Goal: Task Accomplishment & Management: Use online tool/utility

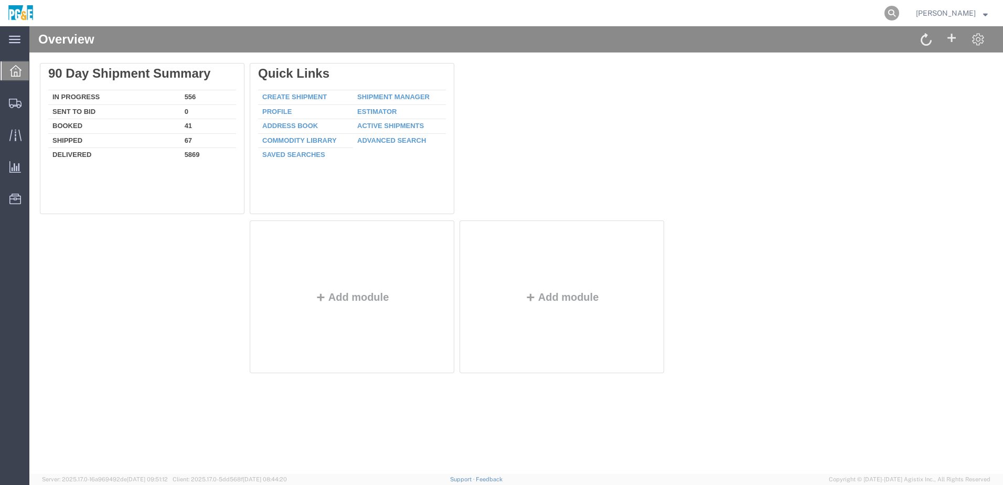
click at [899, 16] on icon at bounding box center [891, 13] width 15 height 15
click at [779, 11] on input "search" at bounding box center [725, 13] width 319 height 25
paste input "56357676"
type input "56357676"
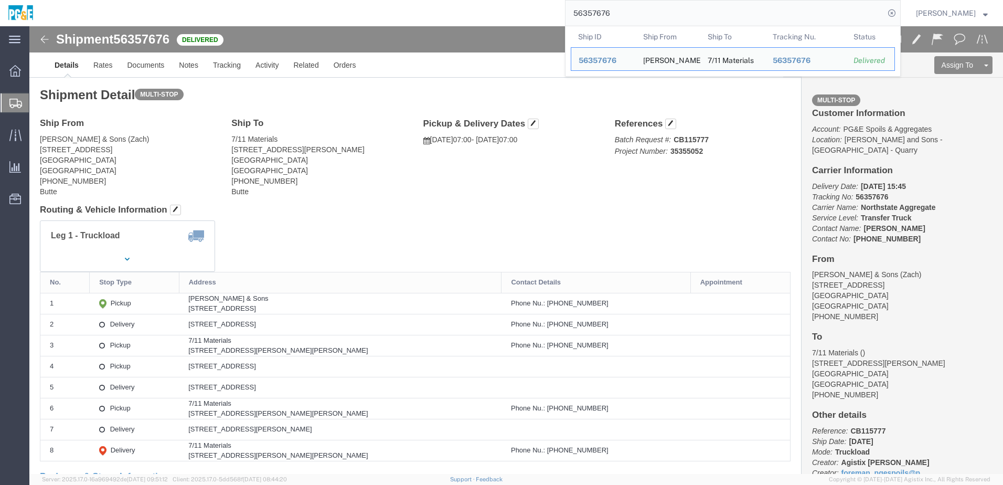
click h4 "Routing & Vehicle Information"
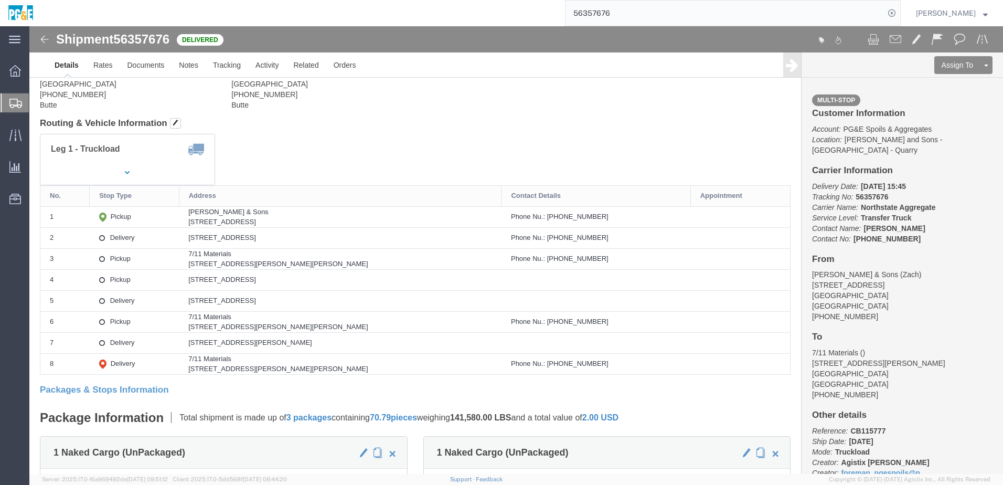
scroll to position [105, 0]
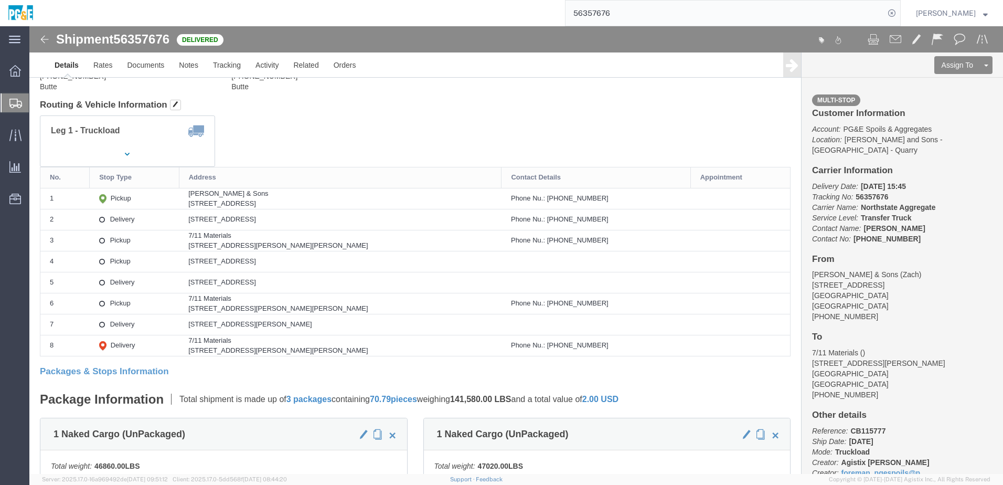
click div "Leg 1 - Truckload Vehicle 1: Transfer Truck Number of trucks: 1"
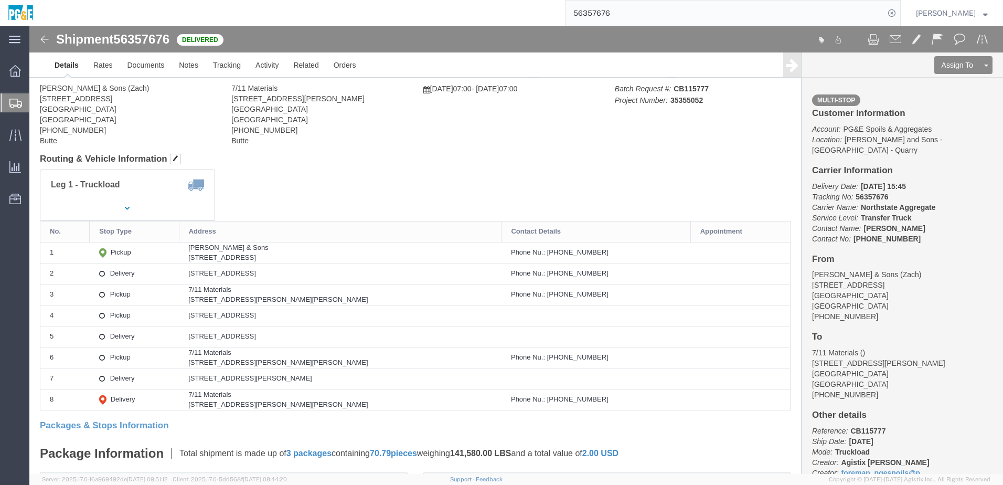
scroll to position [0, 0]
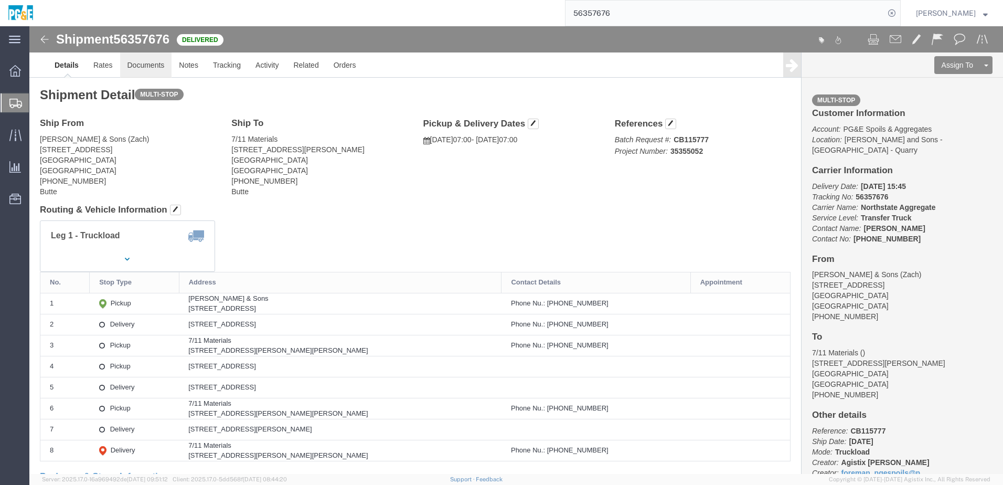
click link "Documents"
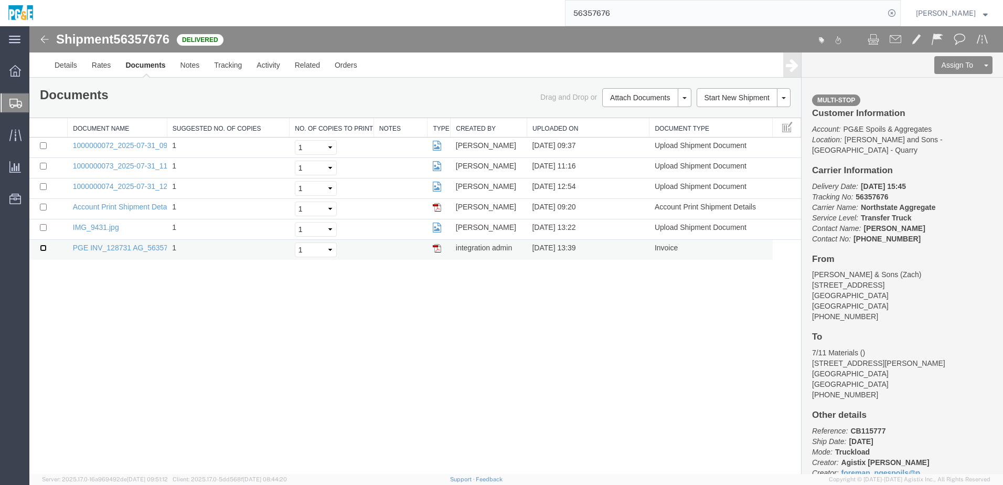
click at [42, 248] on input "checkbox" at bounding box center [43, 247] width 7 height 7
checkbox input "true"
click at [42, 228] on input "checkbox" at bounding box center [43, 227] width 7 height 7
checkbox input "true"
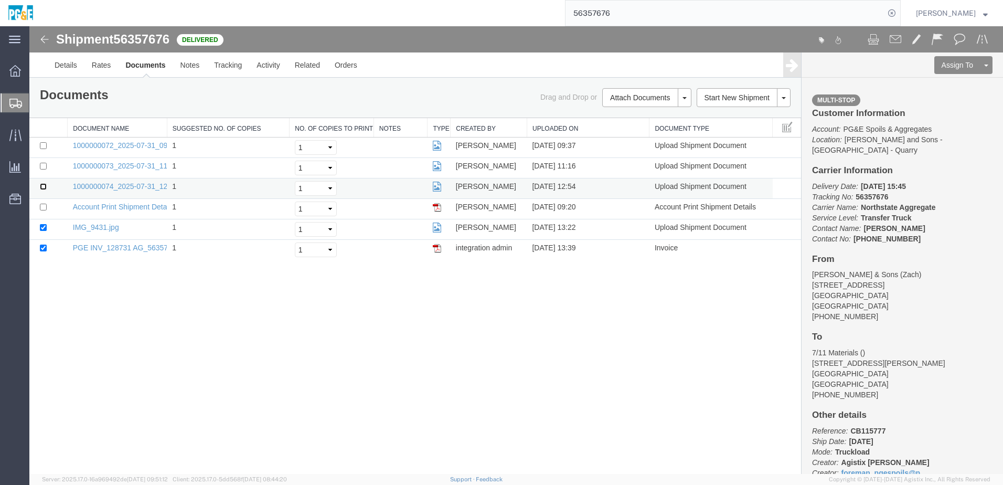
click at [42, 185] on input "checkbox" at bounding box center [43, 186] width 7 height 7
checkbox input "true"
click at [42, 170] on td at bounding box center [48, 168] width 38 height 20
click at [42, 166] on input "checkbox" at bounding box center [43, 166] width 7 height 7
checkbox input "true"
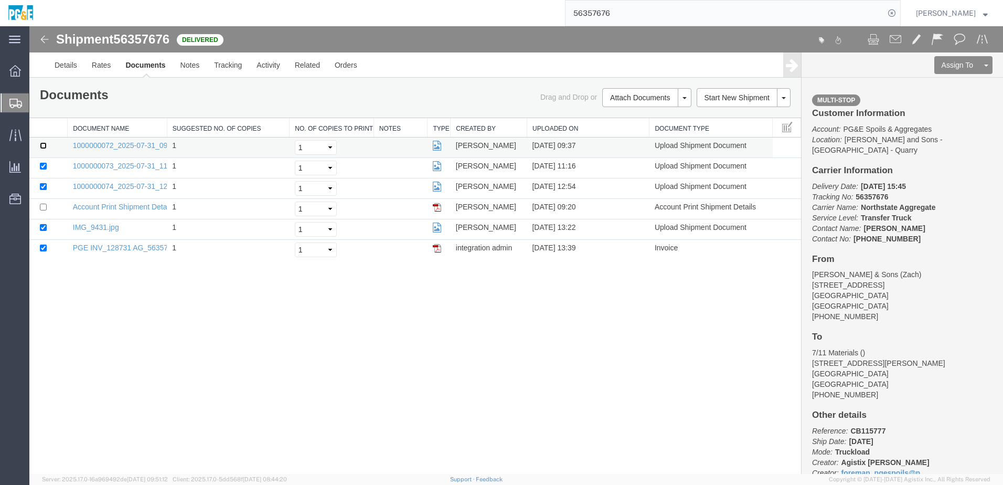
click at [45, 145] on input "checkbox" at bounding box center [43, 145] width 7 height 7
checkbox input "true"
click at [664, 114] on link "Print Documents" at bounding box center [645, 116] width 91 height 16
click at [236, 69] on link "Tracking" at bounding box center [228, 64] width 42 height 25
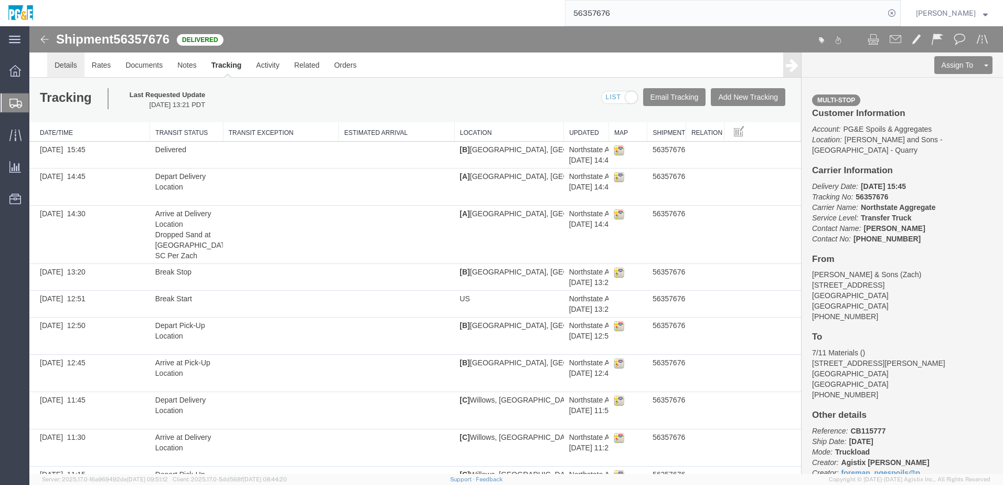
click at [60, 60] on link "Details" at bounding box center [65, 64] width 37 height 25
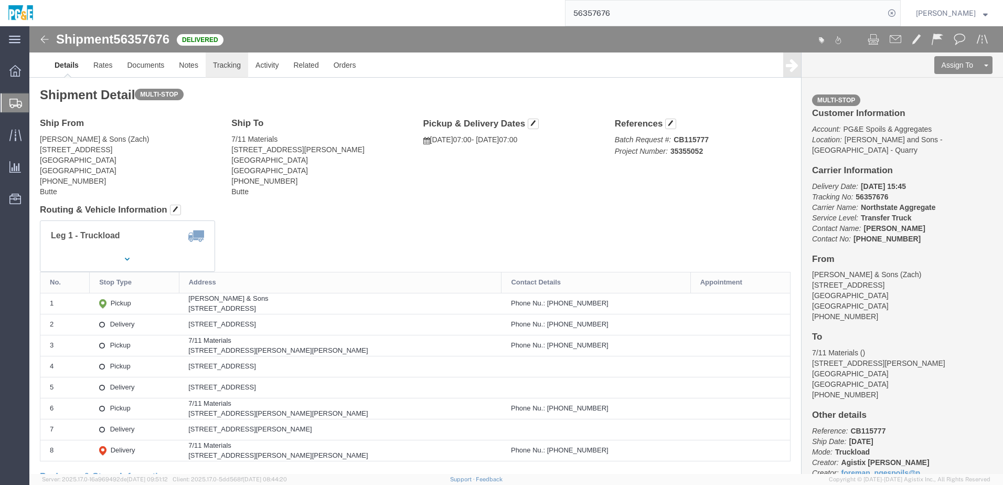
click link "Tracking"
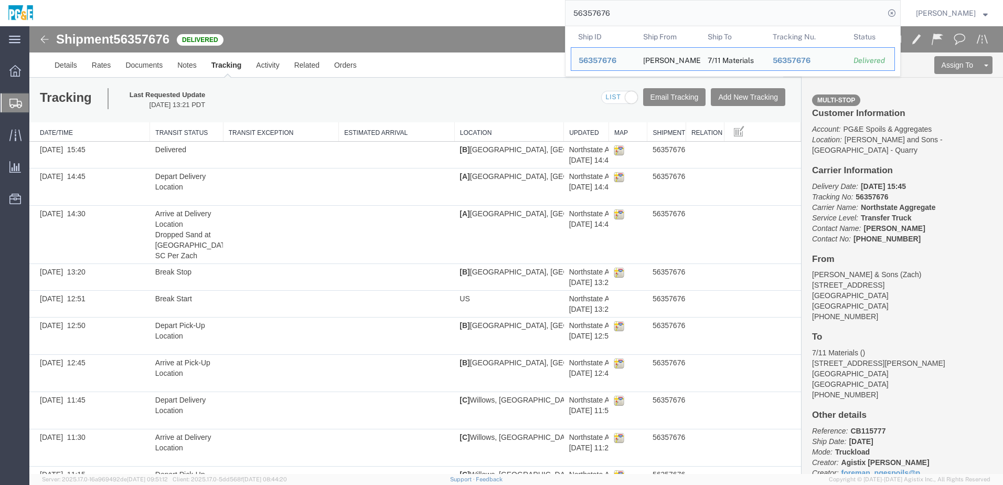
click at [601, 10] on input "56357676" at bounding box center [725, 13] width 319 height 25
click at [601, 9] on input "56357676" at bounding box center [725, 13] width 319 height 25
paste input "85657"
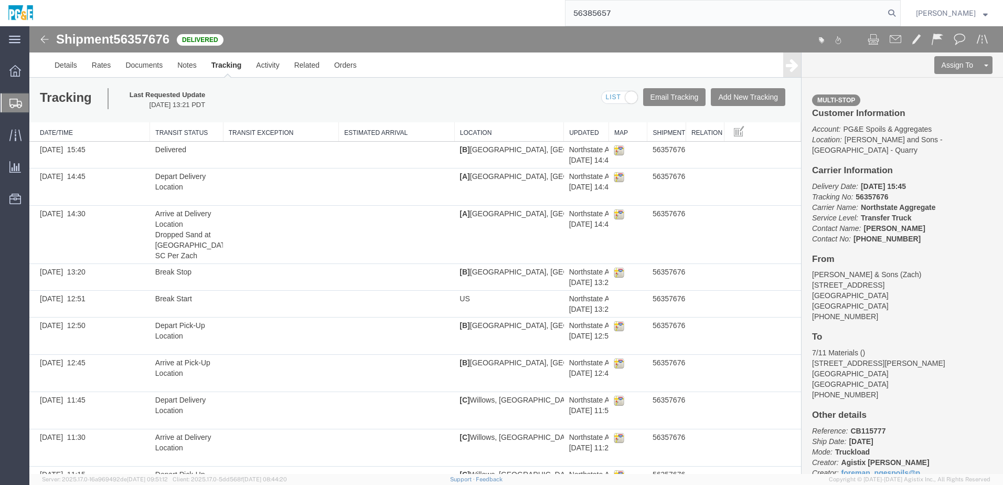
type input "56385657"
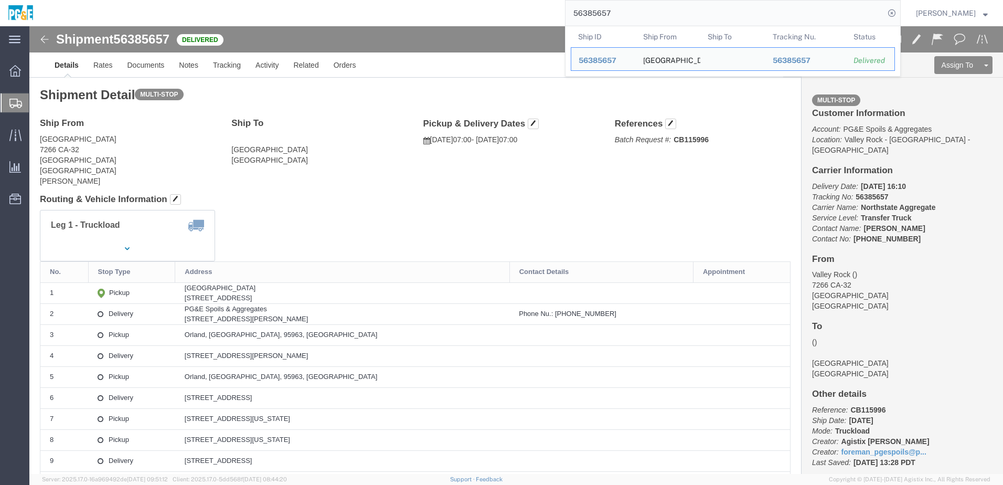
click div "Shipment Detail Multi-stop Ship From [GEOGRAPHIC_DATA] [STREET_ADDRESS] [PERSON…"
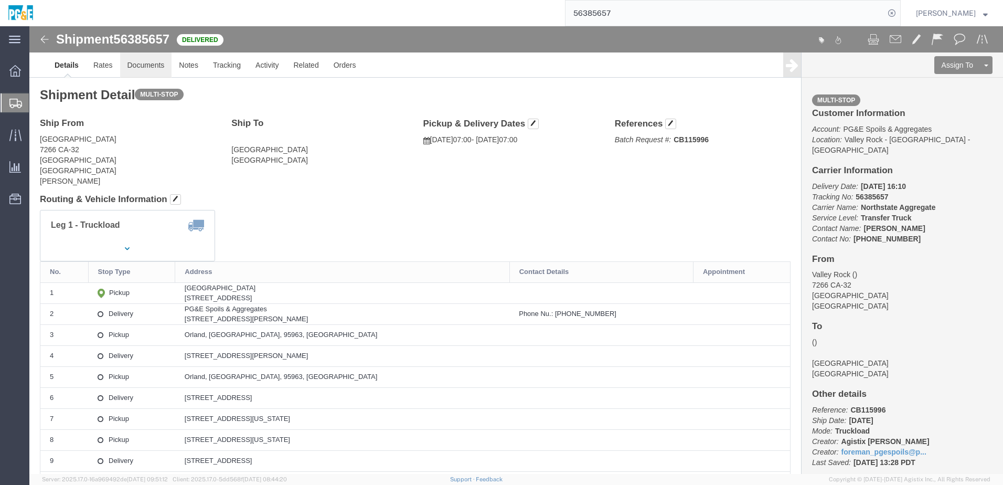
click link "Documents"
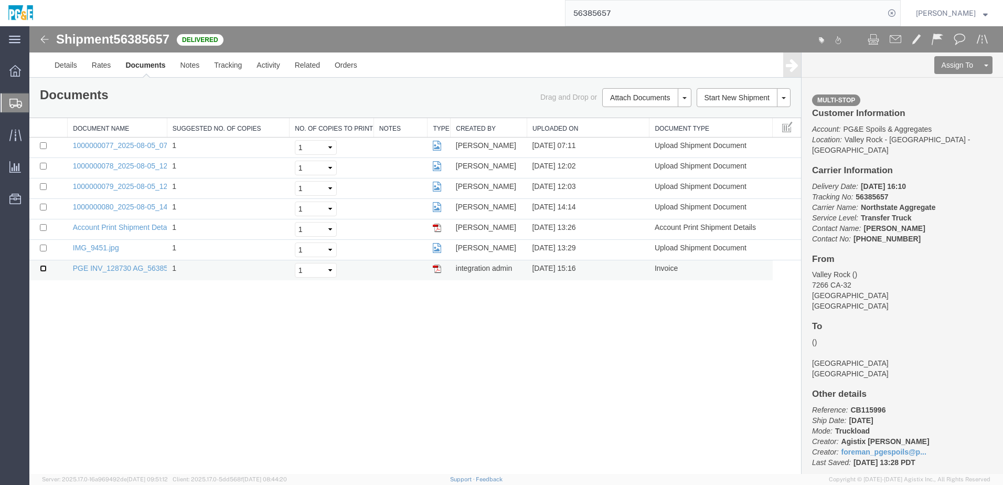
click at [44, 267] on input "checkbox" at bounding box center [43, 268] width 7 height 7
checkbox input "true"
click at [42, 248] on input "checkbox" at bounding box center [43, 247] width 7 height 7
checkbox input "true"
click at [44, 206] on input "checkbox" at bounding box center [43, 207] width 7 height 7
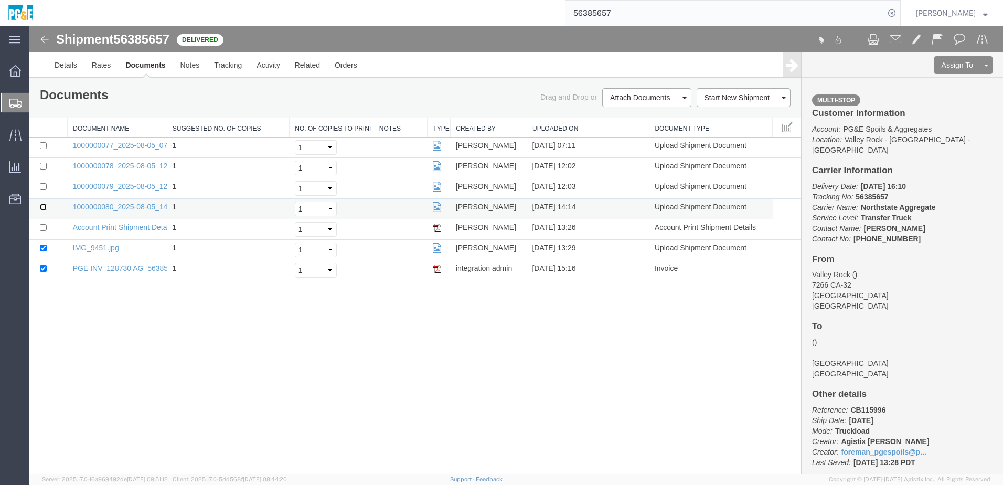
checkbox input "true"
click at [45, 185] on input "checkbox" at bounding box center [43, 186] width 7 height 7
checkbox input "true"
click at [45, 164] on input "checkbox" at bounding box center [43, 166] width 7 height 7
checkbox input "true"
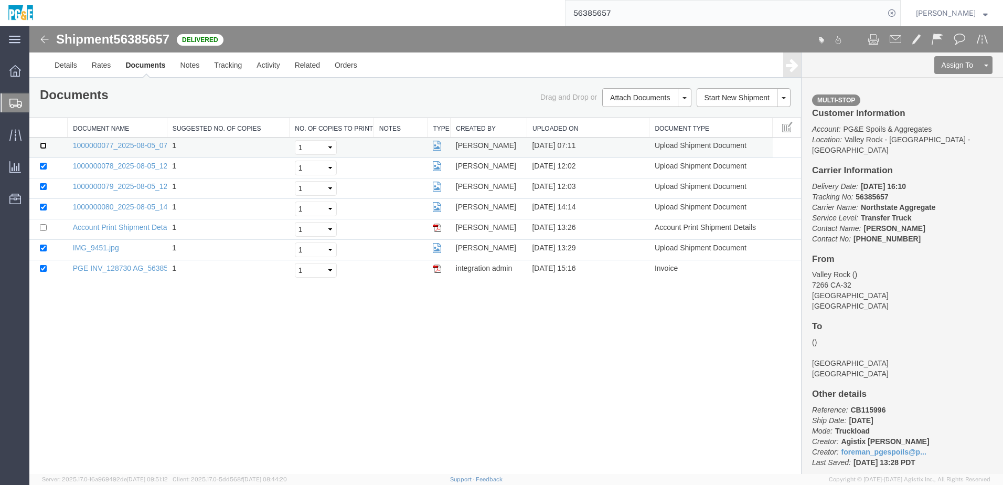
click at [42, 145] on input "checkbox" at bounding box center [43, 145] width 7 height 7
checkbox input "true"
click at [643, 115] on link "Print Documents" at bounding box center [645, 116] width 91 height 16
click at [236, 69] on link "Tracking" at bounding box center [228, 64] width 42 height 25
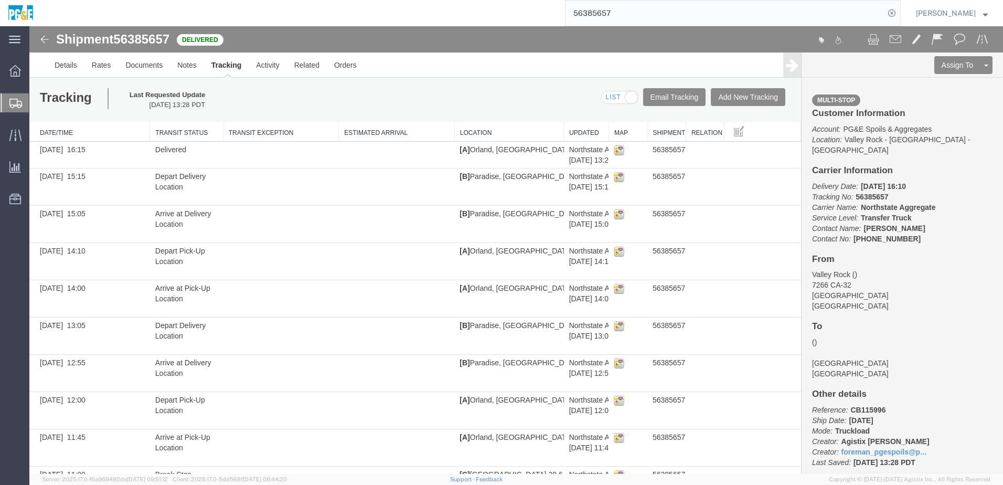
click at [611, 16] on input "56385657" at bounding box center [725, 13] width 319 height 25
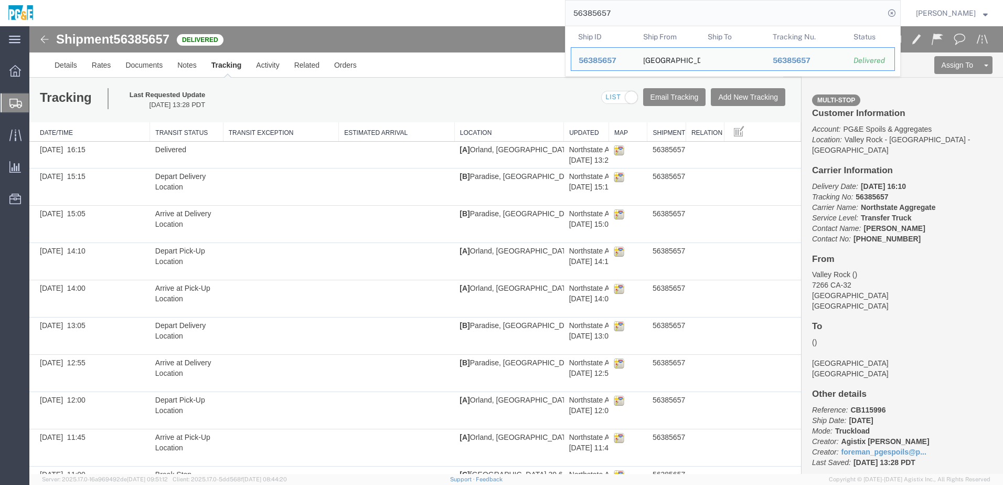
click at [611, 16] on input "56385657" at bounding box center [725, 13] width 319 height 25
paste input "5"
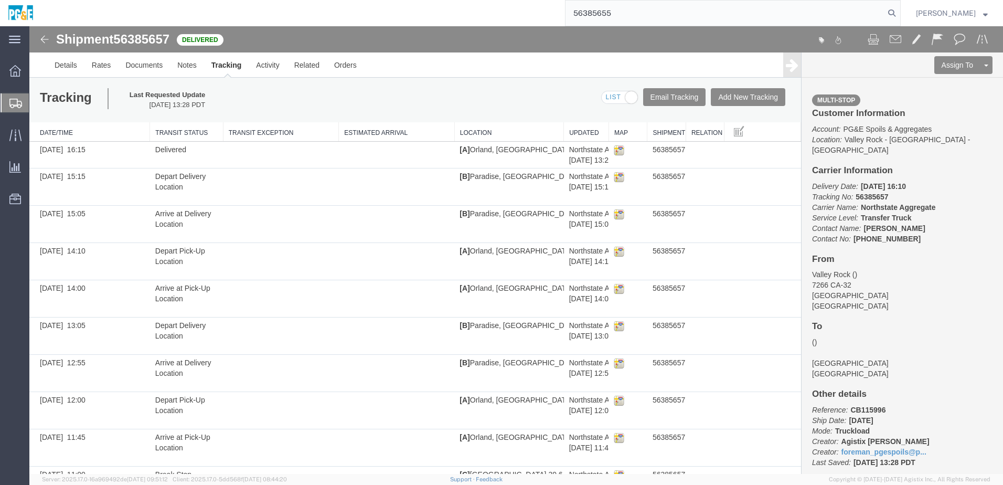
type input "56385655"
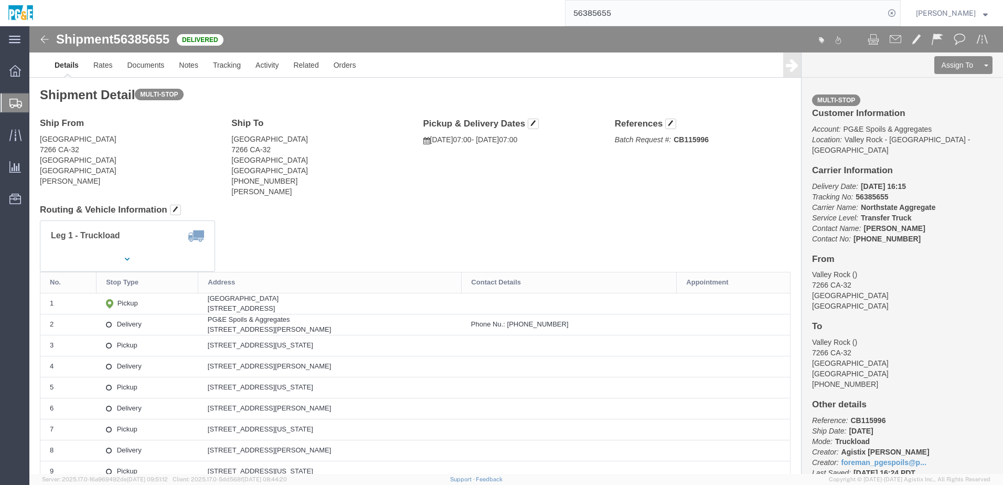
click div "Shipment Detail Multi-stop Ship From [GEOGRAPHIC_DATA] 7266 [GEOGRAPHIC_DATA]-[…"
click link "Documents"
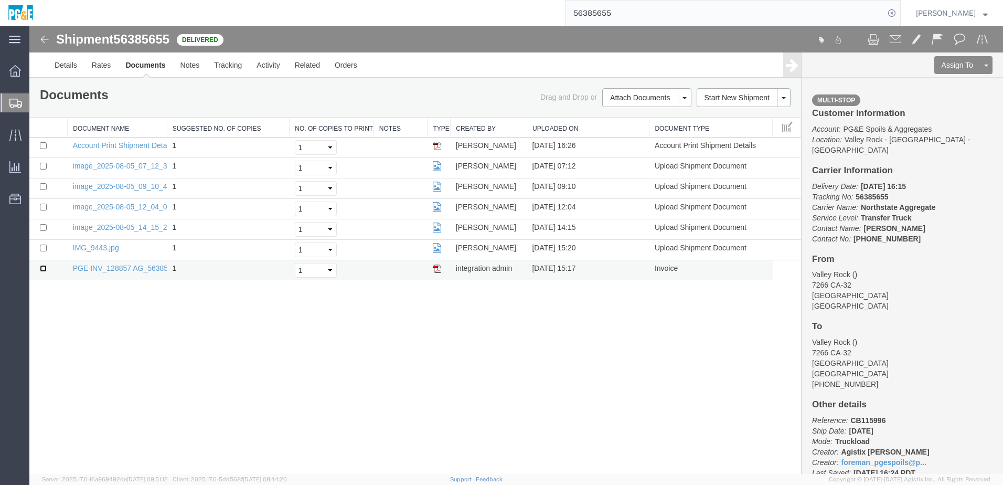
click at [41, 270] on input "checkbox" at bounding box center [43, 268] width 7 height 7
checkbox input "true"
click at [42, 247] on input "checkbox" at bounding box center [43, 247] width 7 height 7
checkbox input "true"
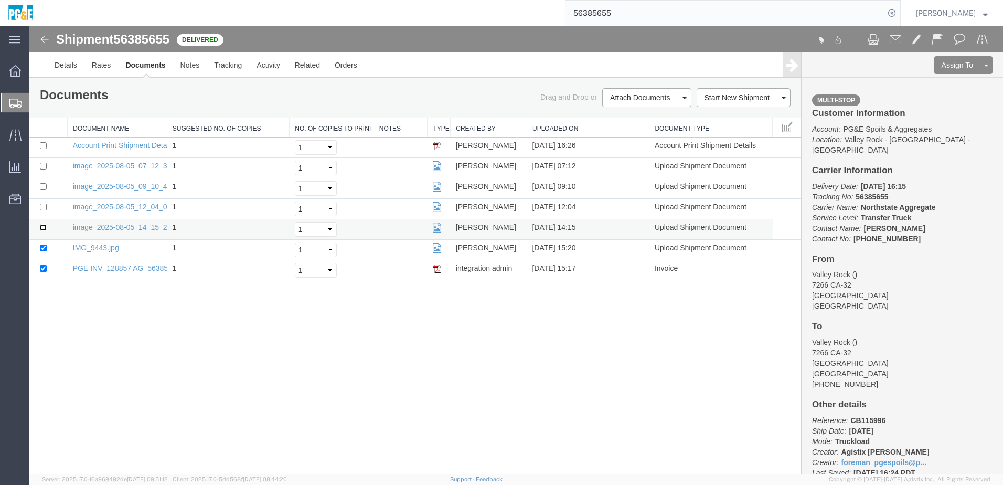
click at [44, 226] on input "checkbox" at bounding box center [43, 227] width 7 height 7
checkbox input "true"
click at [41, 209] on input "checkbox" at bounding box center [43, 207] width 7 height 7
checkbox input "true"
click at [41, 189] on input "checkbox" at bounding box center [43, 186] width 7 height 7
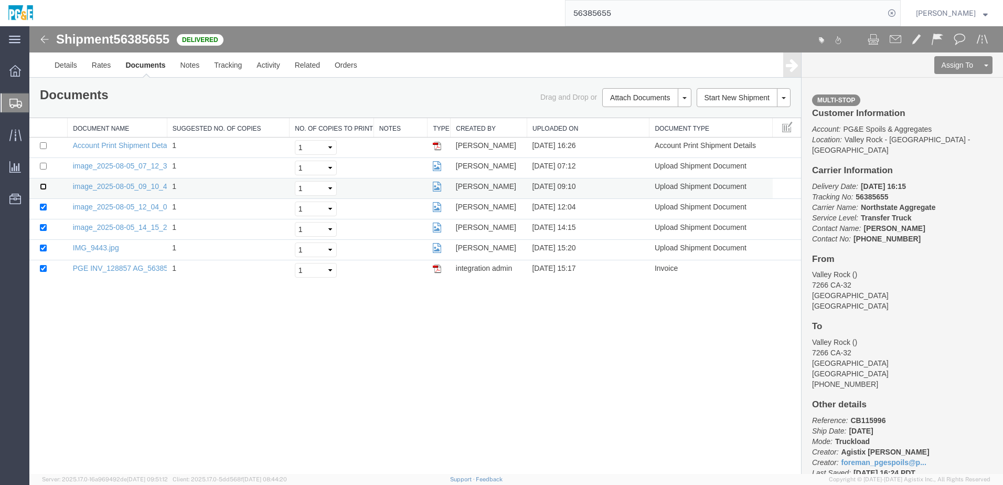
checkbox input "true"
click at [43, 168] on input "checkbox" at bounding box center [43, 166] width 7 height 7
checkbox input "true"
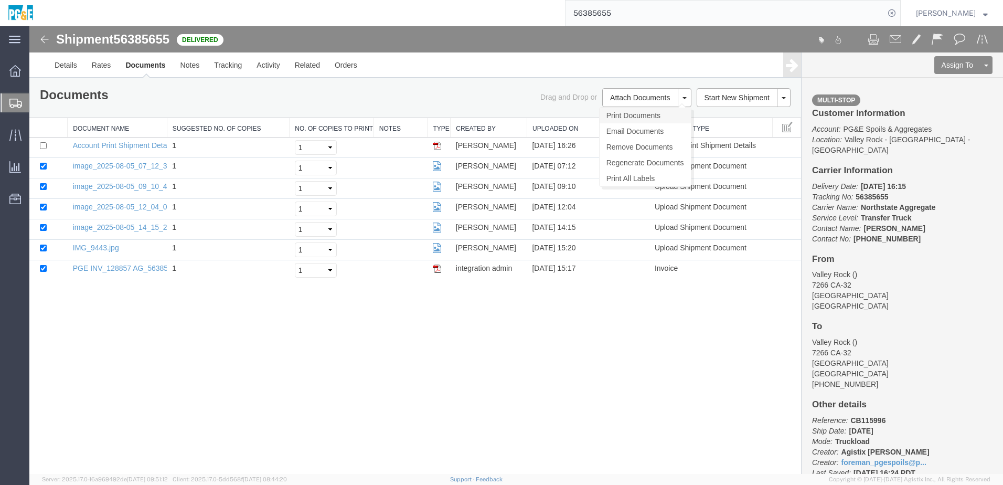
click at [636, 118] on link "Print Documents" at bounding box center [645, 116] width 91 height 16
click at [232, 66] on link "Tracking" at bounding box center [228, 64] width 42 height 25
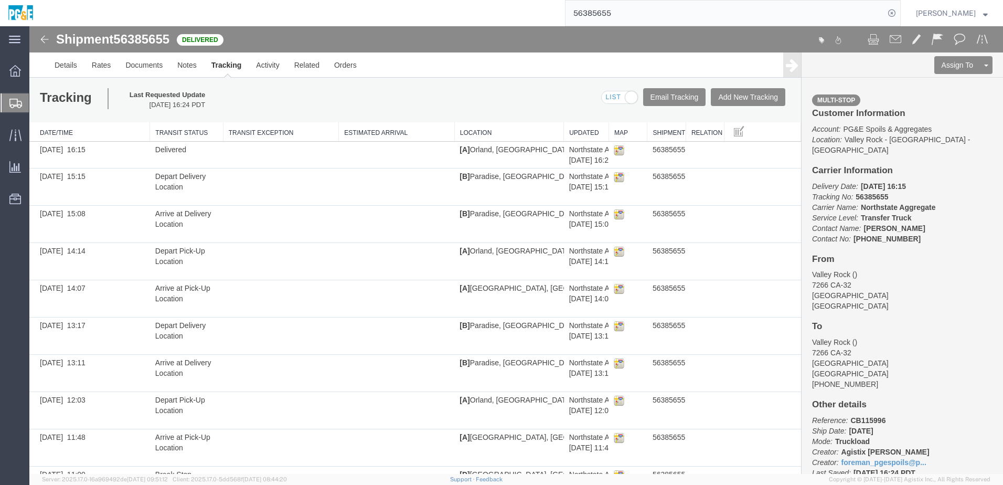
click at [591, 9] on input "56385655" at bounding box center [725, 13] width 319 height 25
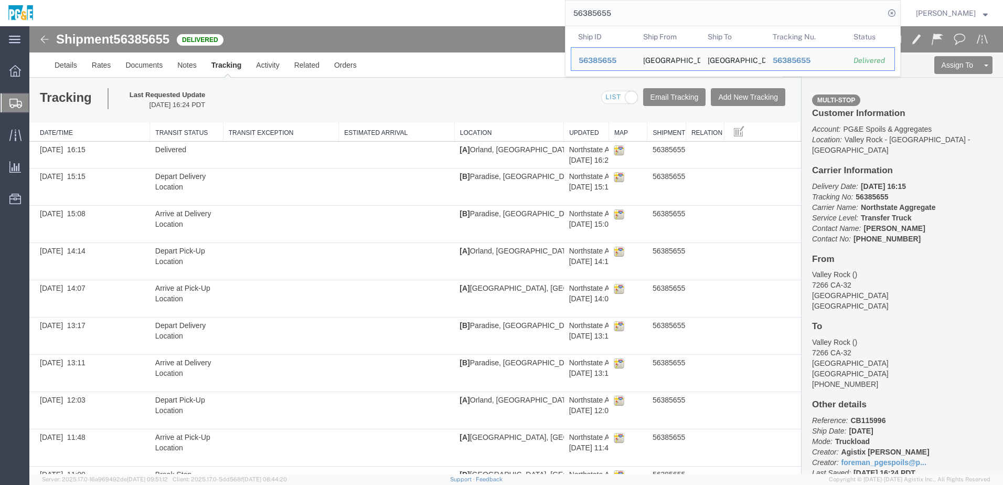
click at [591, 9] on input "56385655" at bounding box center [725, 13] width 319 height 25
paste input "9"
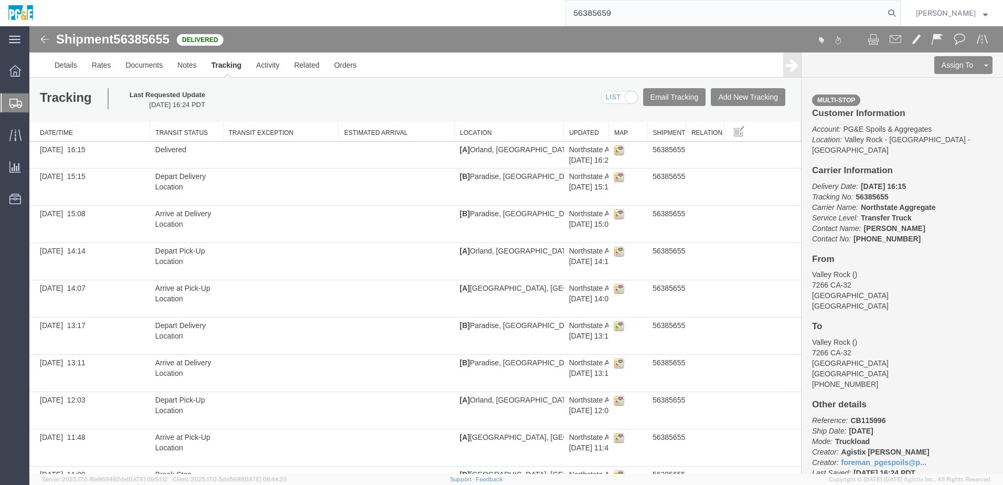
type input "56385659"
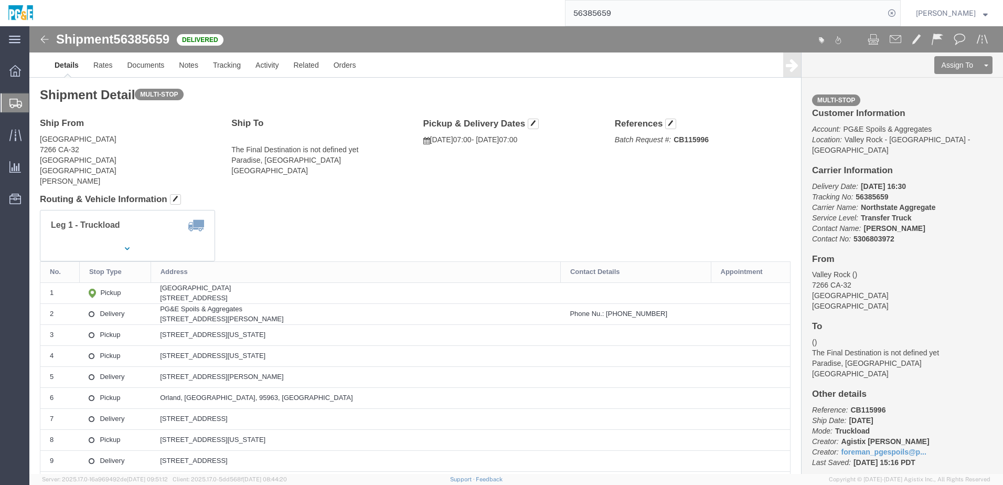
click div "Leg 1 - Truckload Vehicle 1: Transfer Truck Number of trucks: 1"
click link "Documents"
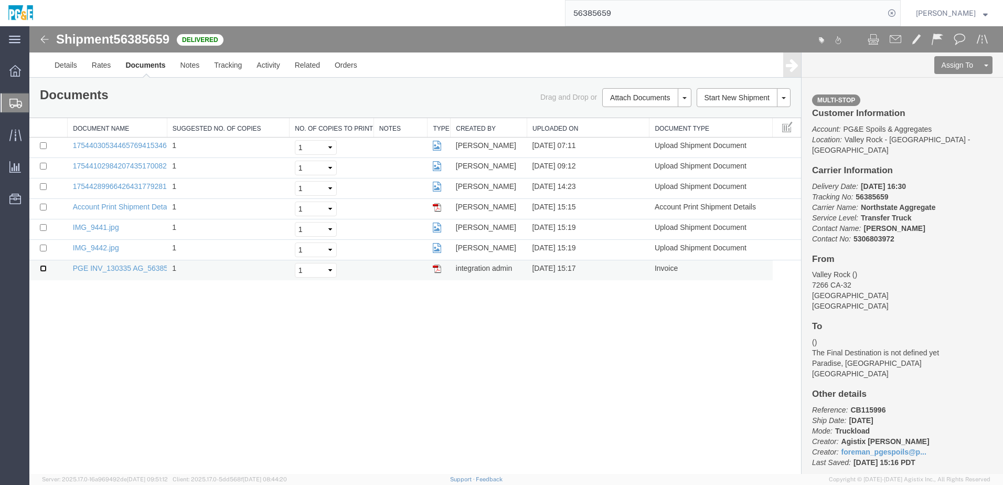
click at [43, 270] on input "checkbox" at bounding box center [43, 268] width 7 height 7
checkbox input "true"
click at [43, 246] on input "checkbox" at bounding box center [43, 247] width 7 height 7
checkbox input "true"
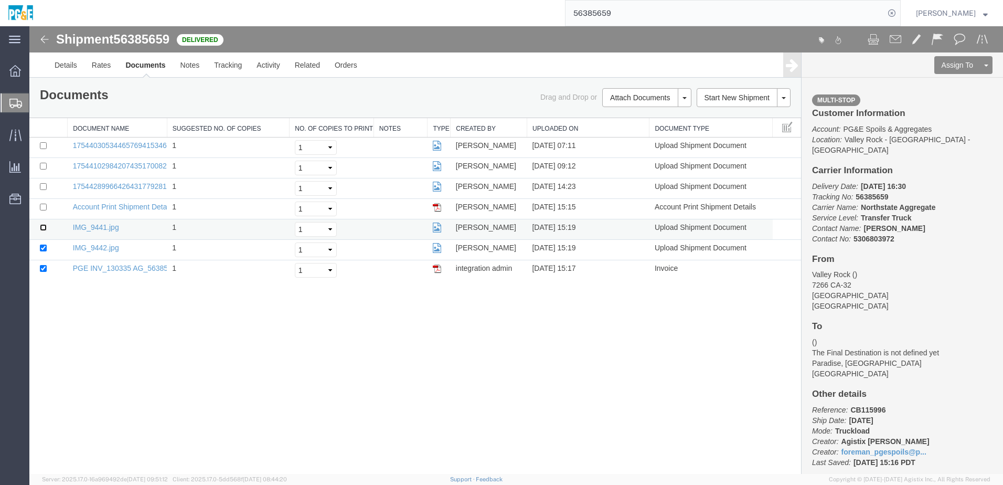
click at [46, 227] on input "checkbox" at bounding box center [43, 227] width 7 height 7
checkbox input "true"
click at [45, 186] on input "checkbox" at bounding box center [43, 186] width 7 height 7
checkbox input "true"
click at [46, 165] on input "checkbox" at bounding box center [43, 166] width 7 height 7
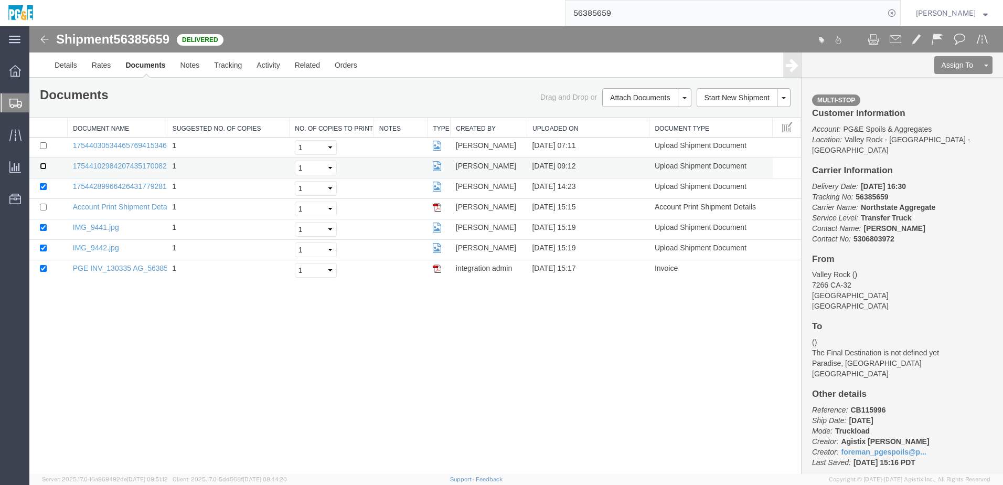
checkbox input "true"
click at [43, 147] on input "checkbox" at bounding box center [43, 145] width 7 height 7
checkbox input "true"
click at [29, 26] on link "Print Documents" at bounding box center [29, 26] width 0 height 0
click at [229, 71] on link "Tracking" at bounding box center [228, 64] width 42 height 25
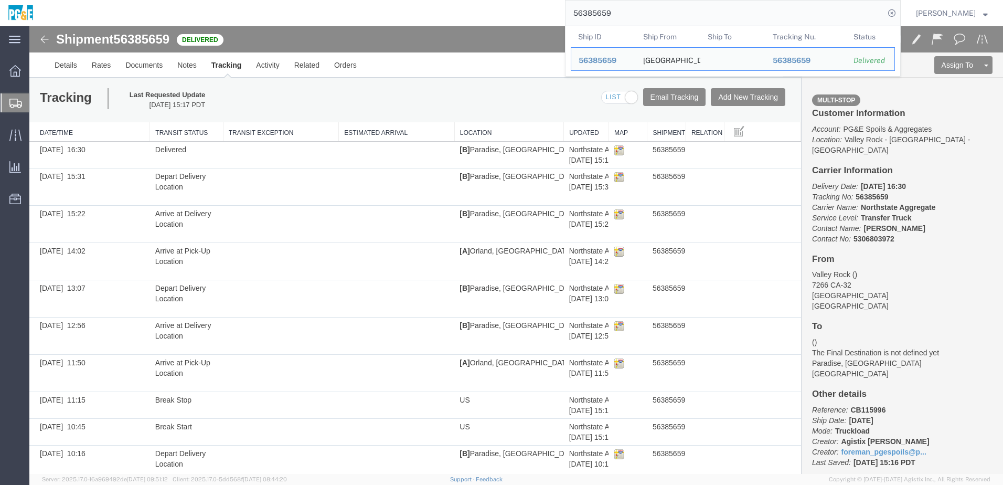
click at [613, 8] on input "56385659" at bounding box center [725, 13] width 319 height 25
paste input "87"
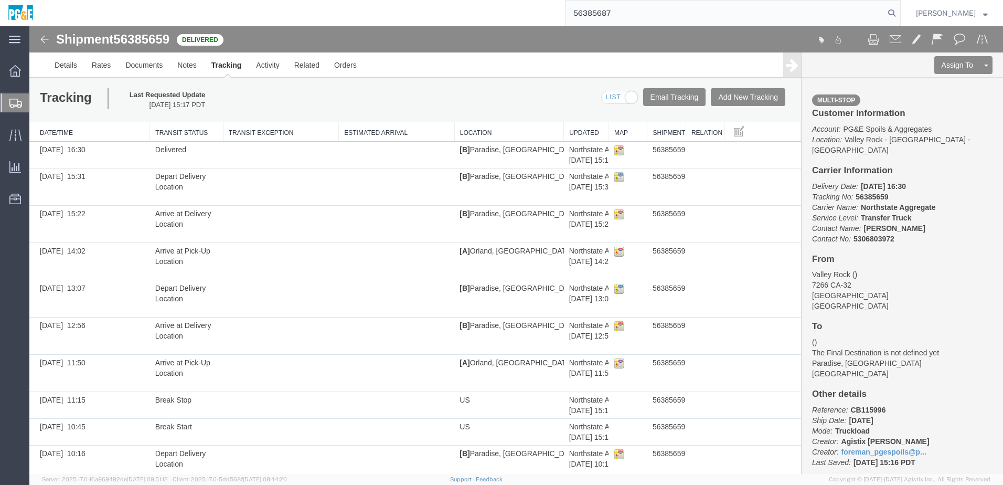
type input "56385687"
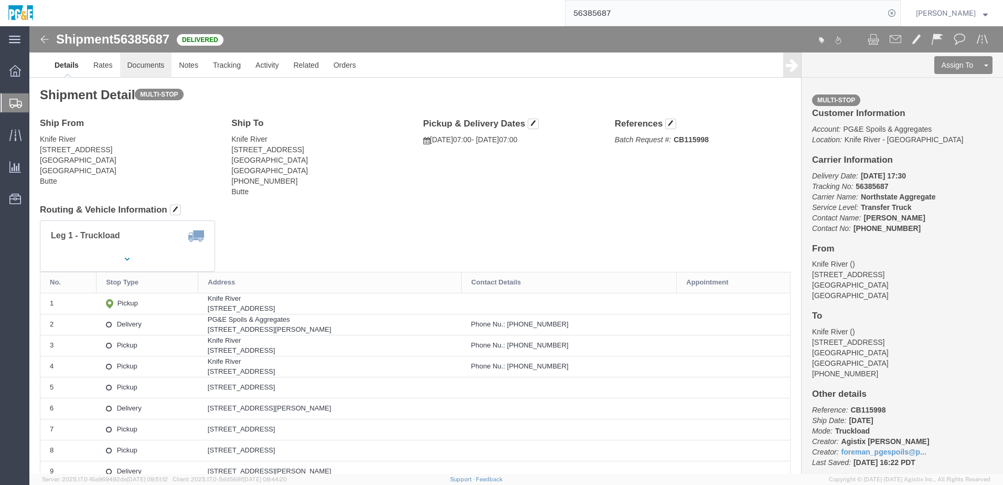
click link "Documents"
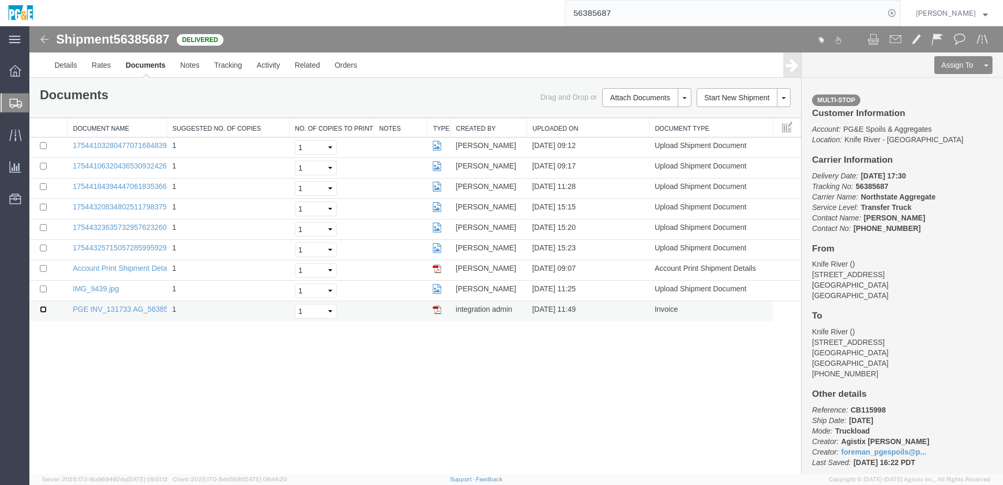
click at [44, 307] on input "checkbox" at bounding box center [43, 309] width 7 height 7
checkbox input "true"
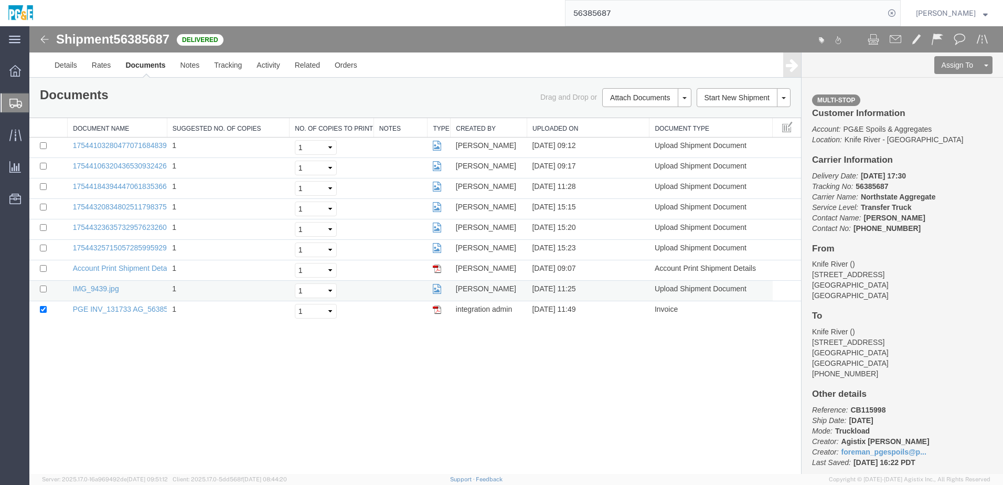
click at [47, 285] on td at bounding box center [48, 291] width 38 height 20
click at [45, 289] on input "checkbox" at bounding box center [43, 288] width 7 height 7
checkbox input "true"
click at [42, 248] on input "checkbox" at bounding box center [43, 247] width 7 height 7
checkbox input "true"
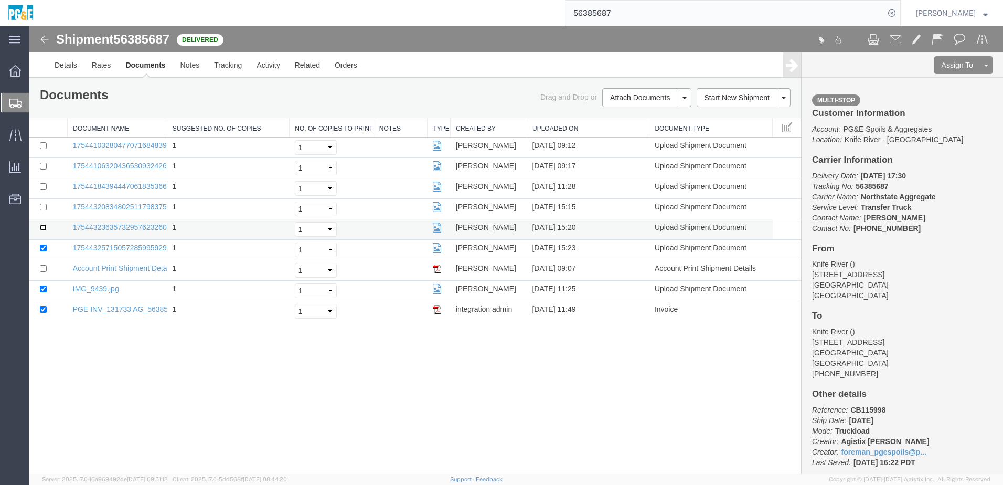
click at [44, 227] on input "checkbox" at bounding box center [43, 227] width 7 height 7
checkbox input "true"
click at [43, 209] on input "checkbox" at bounding box center [43, 207] width 7 height 7
checkbox input "true"
click at [43, 188] on input "checkbox" at bounding box center [43, 186] width 7 height 7
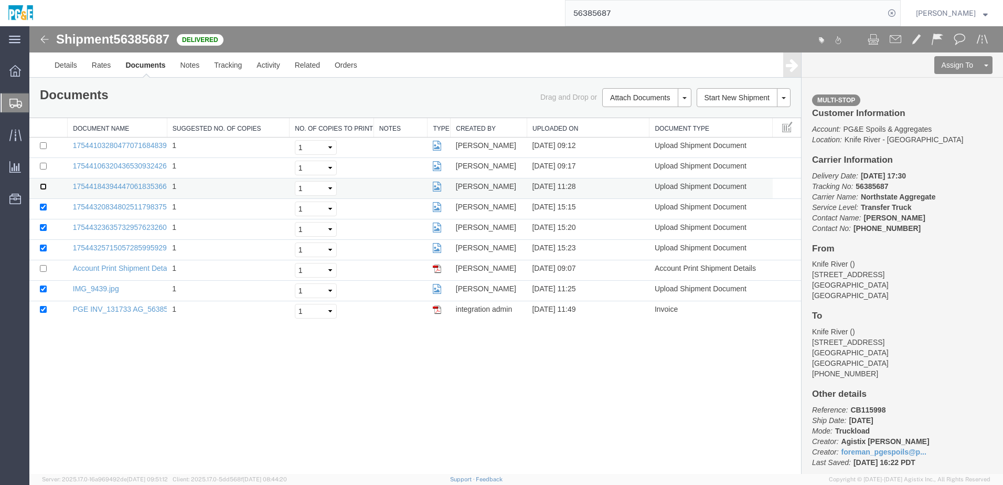
checkbox input "true"
click at [43, 164] on input "checkbox" at bounding box center [43, 166] width 7 height 7
checkbox input "true"
click at [42, 142] on input "checkbox" at bounding box center [43, 145] width 7 height 7
checkbox input "true"
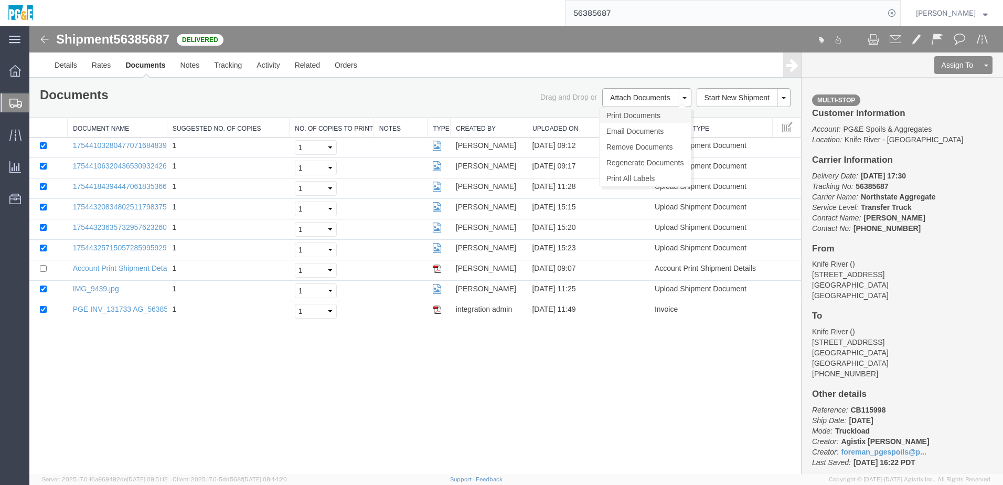
click at [634, 111] on link "Print Documents" at bounding box center [645, 116] width 91 height 16
click at [217, 68] on link "Tracking" at bounding box center [228, 64] width 42 height 25
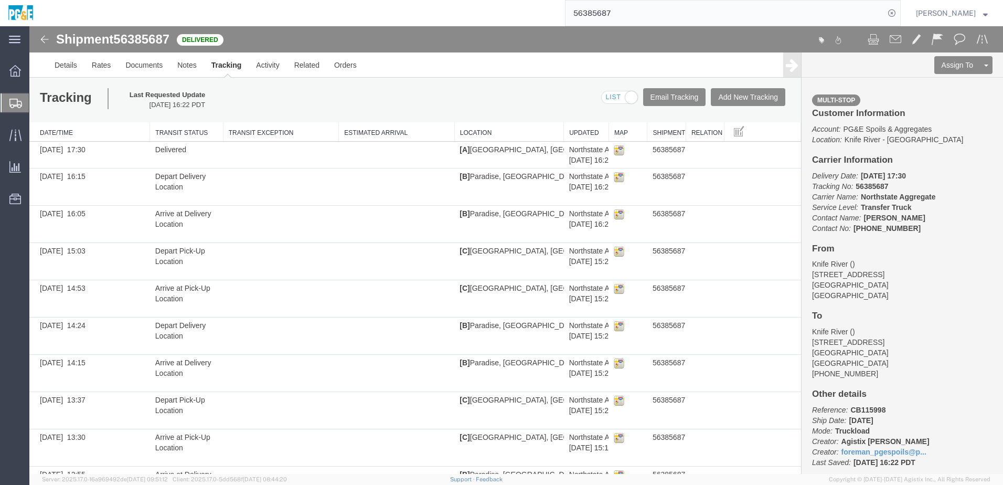
click at [616, 13] on input "56385687" at bounding box center [725, 13] width 319 height 25
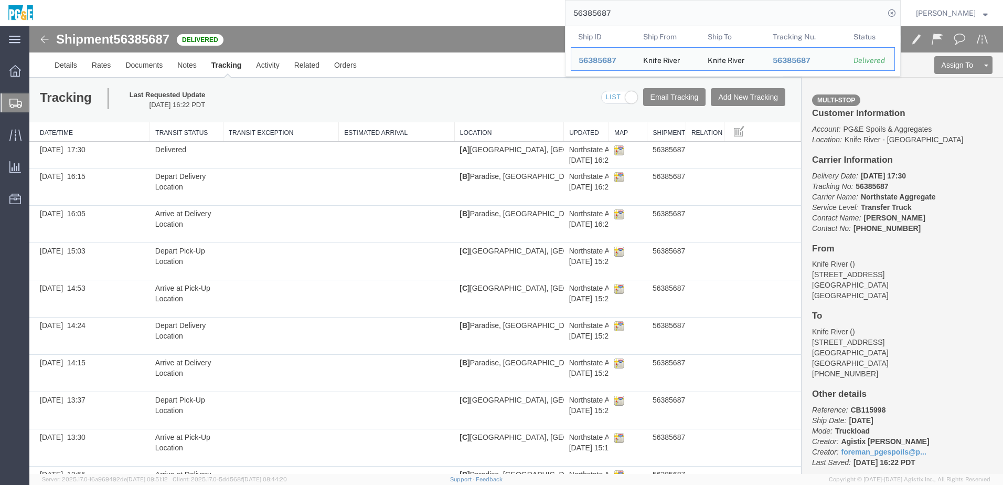
click at [616, 13] on input "56385687" at bounding box center [725, 13] width 319 height 25
paste input "63184"
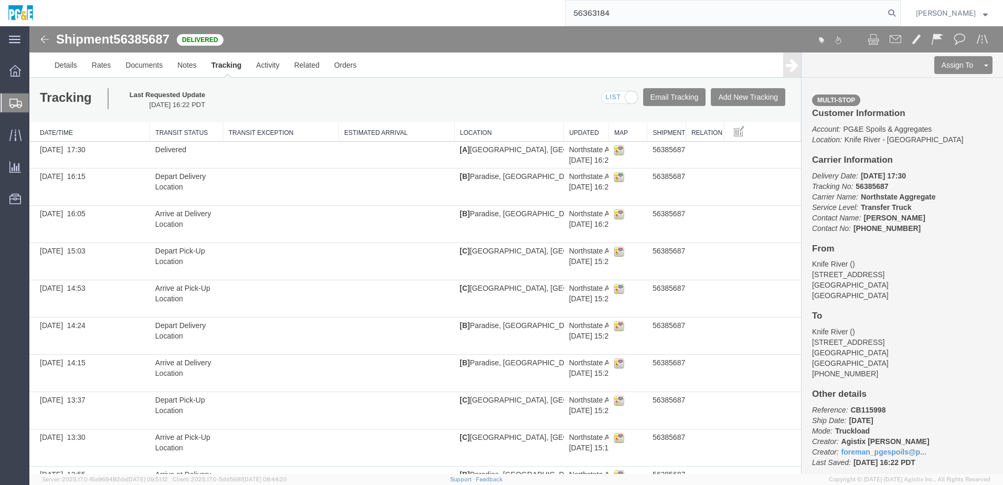
type input "56363184"
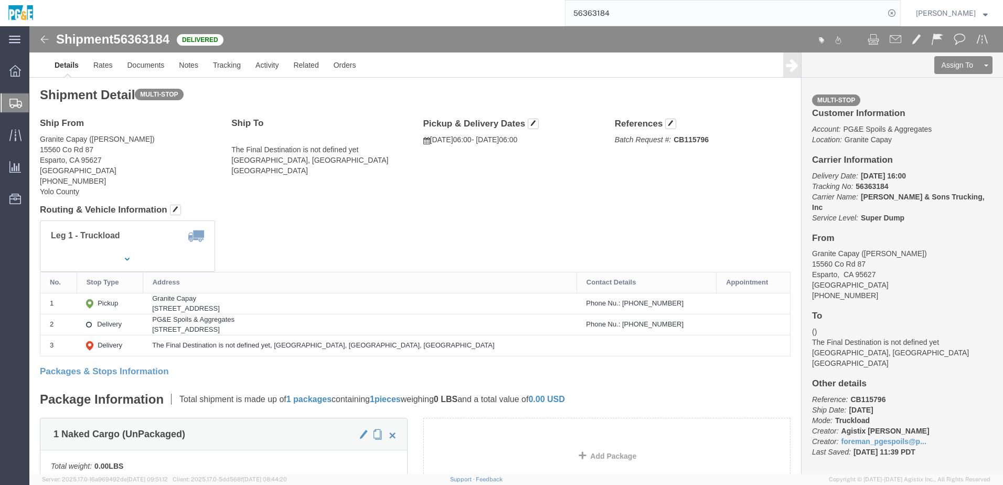
drag, startPoint x: 347, startPoint y: 240, endPoint x: 372, endPoint y: 234, distance: 26.0
click div "Leg 1 - Truckload Vehicle 1: Super Dump Number of trucks: 1"
click link "Documents"
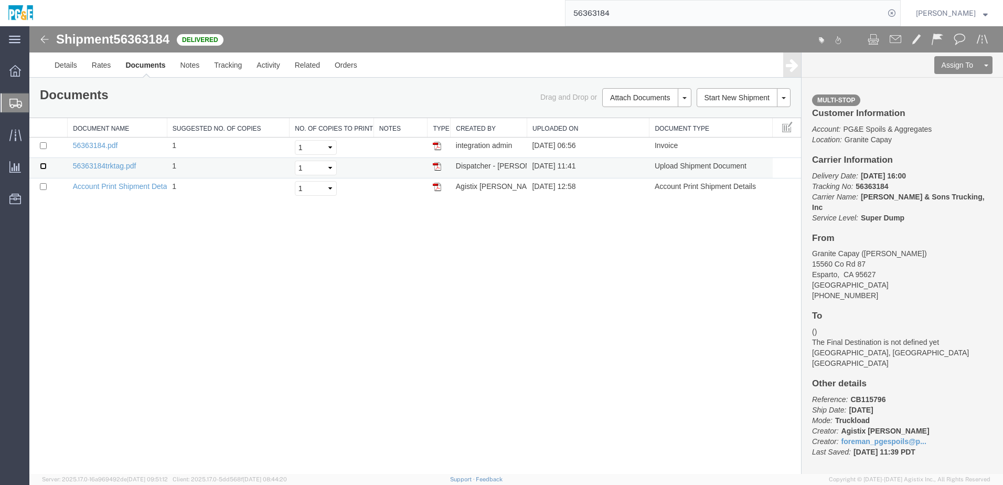
click at [42, 165] on input "checkbox" at bounding box center [43, 166] width 7 height 7
checkbox input "true"
click at [42, 144] on input "checkbox" at bounding box center [43, 145] width 7 height 7
checkbox input "true"
click at [645, 111] on link "Print Documents" at bounding box center [645, 116] width 91 height 16
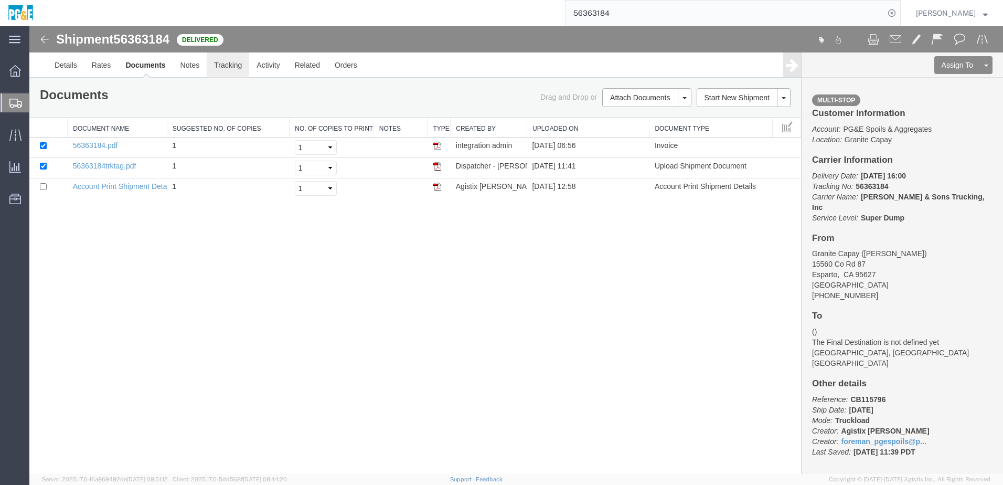
click at [234, 63] on link "Tracking" at bounding box center [228, 64] width 42 height 25
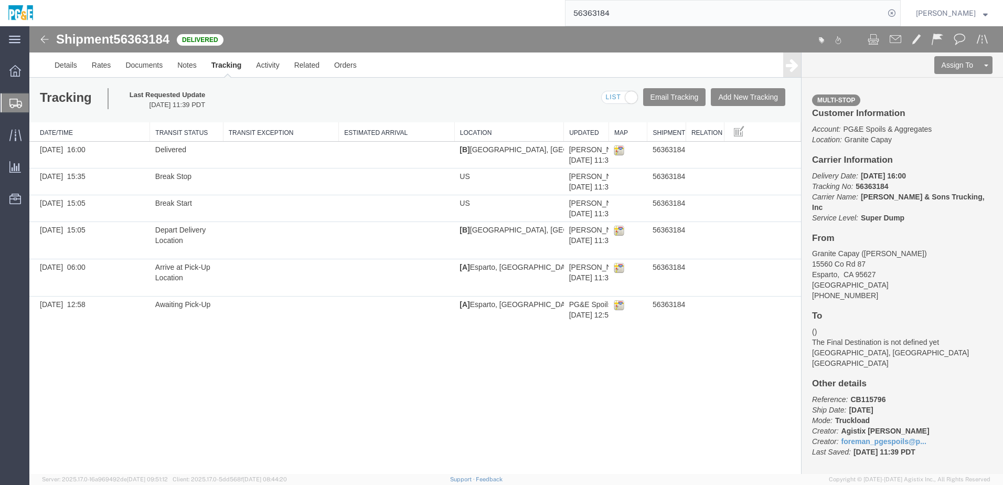
click at [610, 12] on input "56363184" at bounding box center [725, 13] width 319 height 25
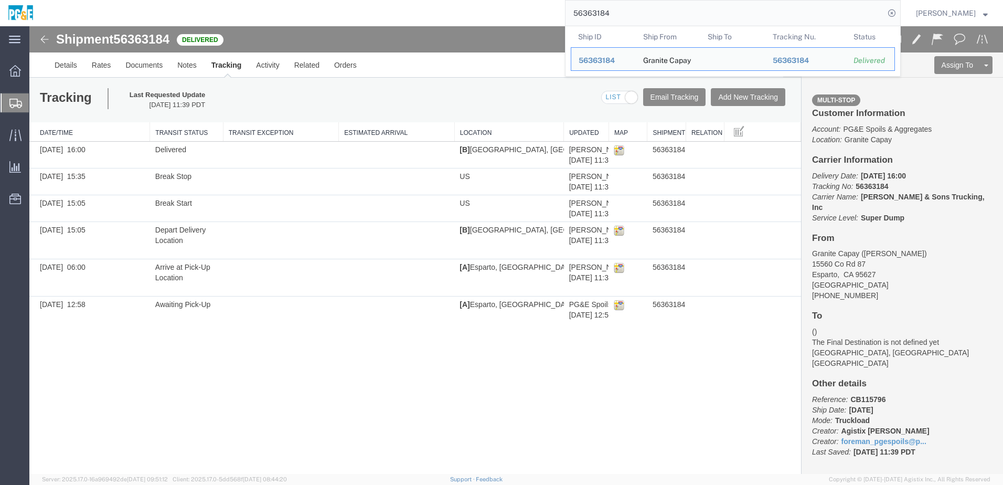
click at [610, 12] on input "56363184" at bounding box center [725, 13] width 319 height 25
paste input "6"
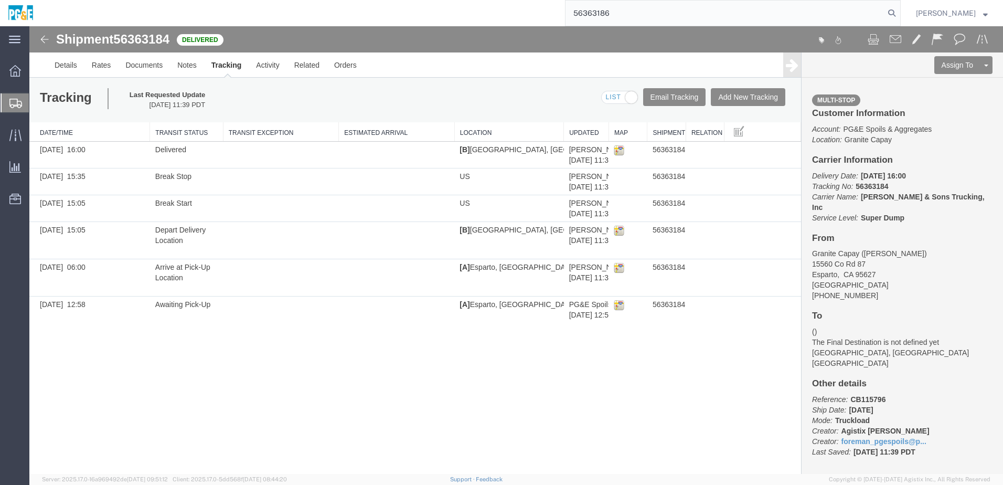
type input "56363186"
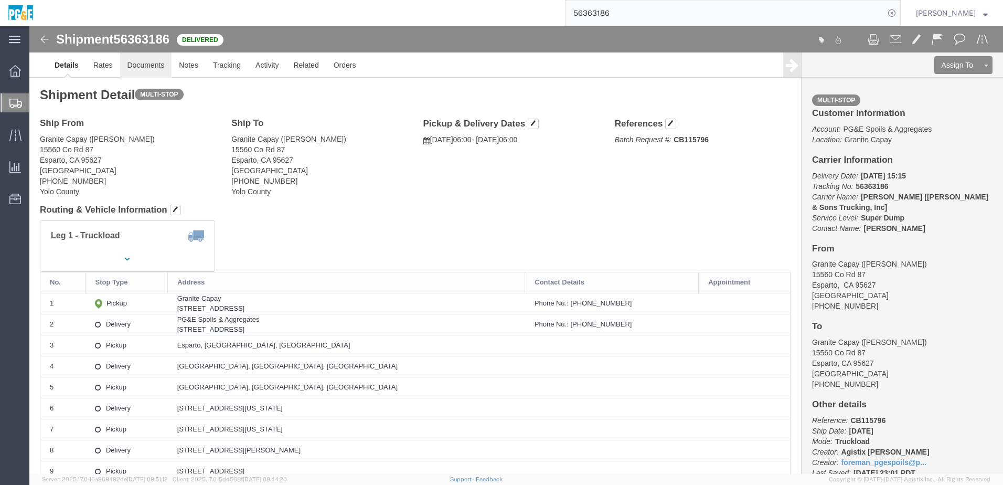
drag, startPoint x: 122, startPoint y: 44, endPoint x: 114, endPoint y: 50, distance: 9.3
click link "Documents"
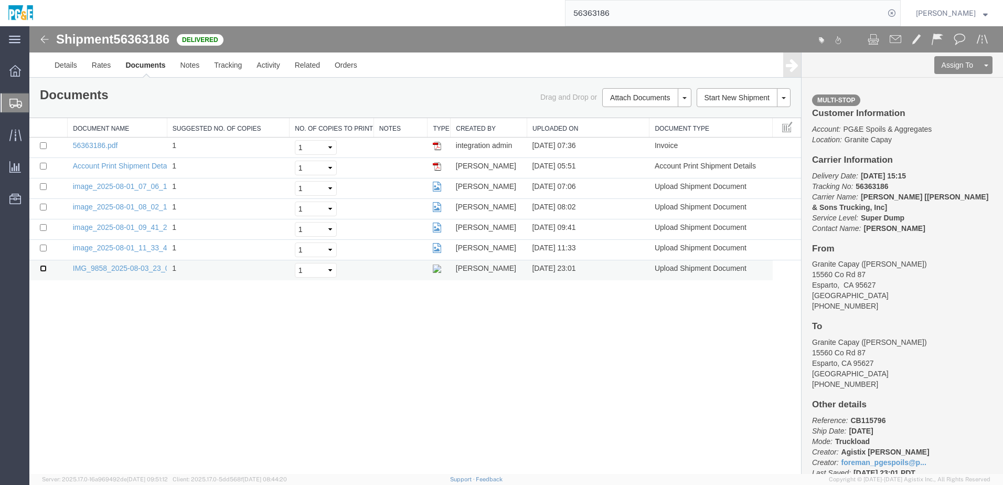
drag, startPoint x: 42, startPoint y: 268, endPoint x: 44, endPoint y: 262, distance: 6.1
click at [42, 268] on input "checkbox" at bounding box center [43, 268] width 7 height 7
checkbox input "true"
click at [41, 249] on input "checkbox" at bounding box center [43, 247] width 7 height 7
checkbox input "true"
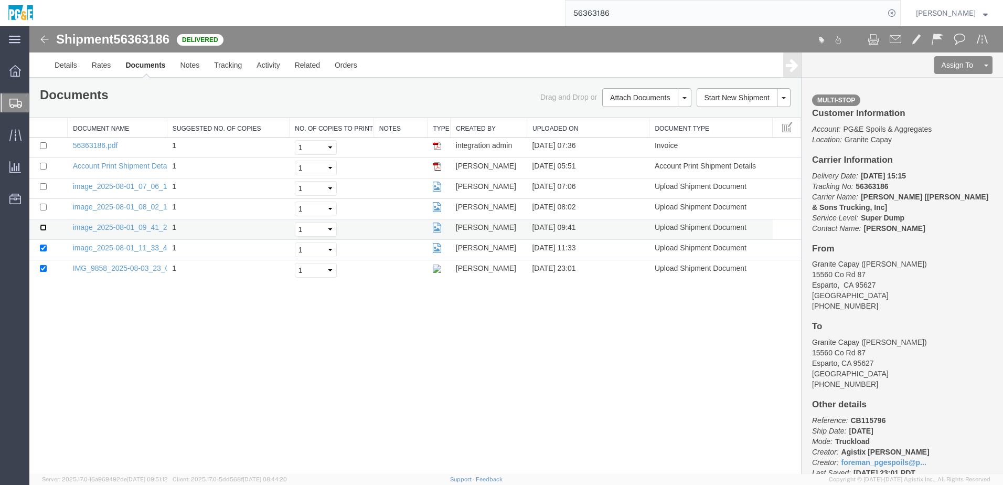
click at [44, 229] on input "checkbox" at bounding box center [43, 227] width 7 height 7
checkbox input "true"
click at [42, 209] on input "checkbox" at bounding box center [43, 207] width 7 height 7
checkbox input "true"
click at [43, 185] on input "checkbox" at bounding box center [43, 186] width 7 height 7
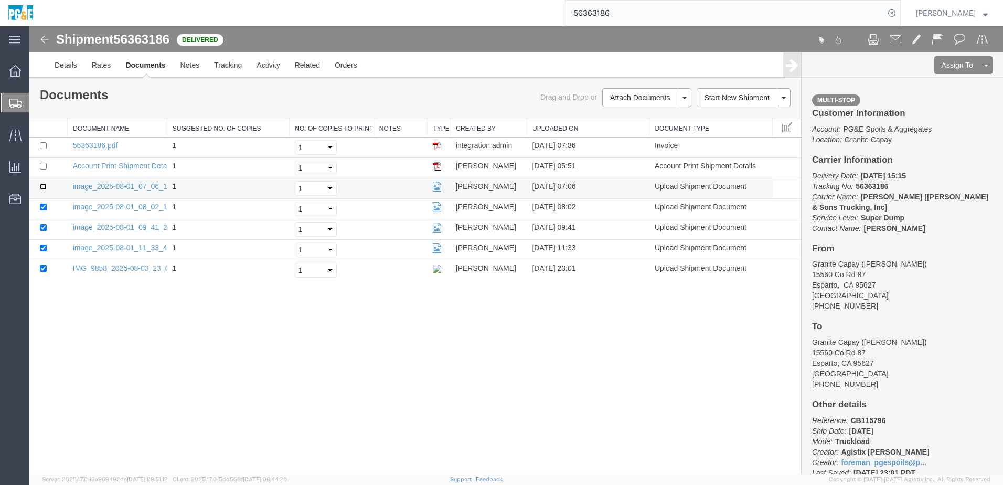
checkbox input "true"
click at [44, 143] on input "checkbox" at bounding box center [43, 145] width 7 height 7
checkbox input "true"
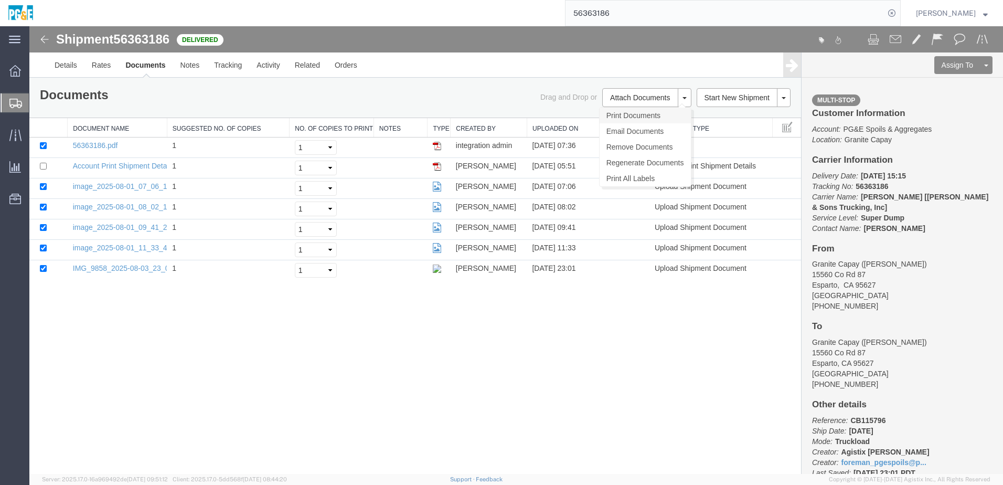
click at [659, 117] on link "Print Documents" at bounding box center [645, 116] width 91 height 16
click at [242, 68] on link "Tracking" at bounding box center [228, 64] width 42 height 25
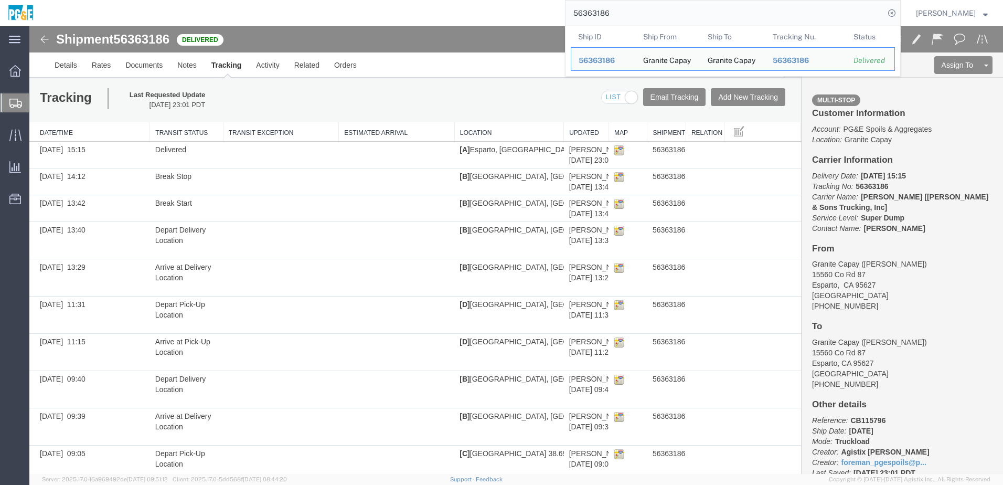
click at [605, 14] on input "56363186" at bounding box center [725, 13] width 319 height 25
paste input "242"
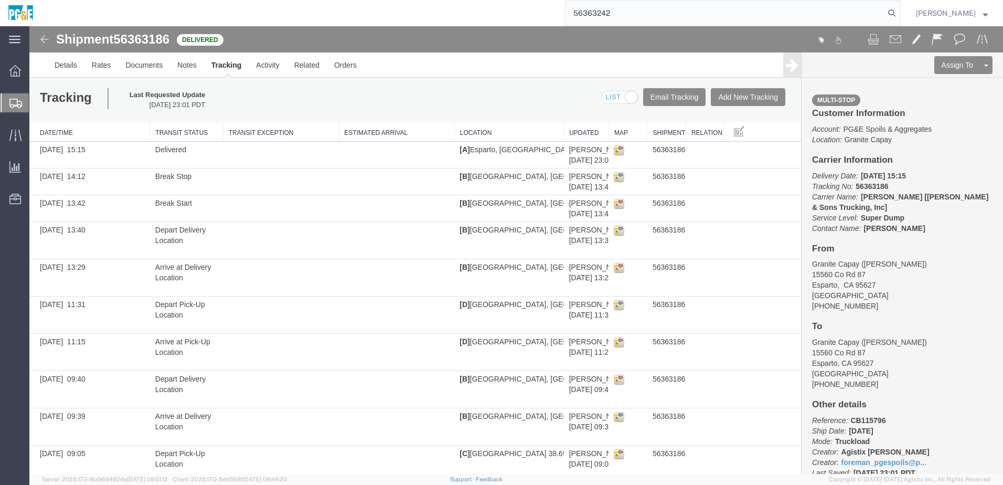
type input "56363242"
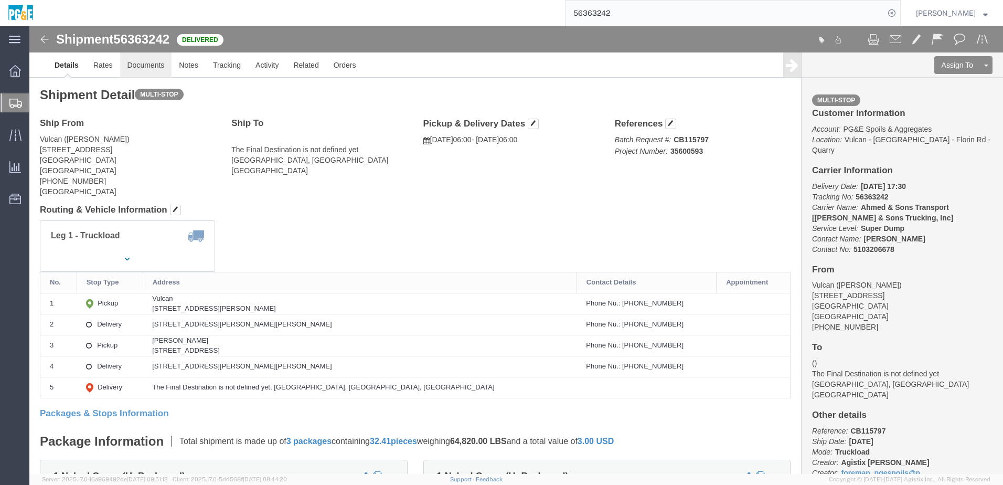
click link "Documents"
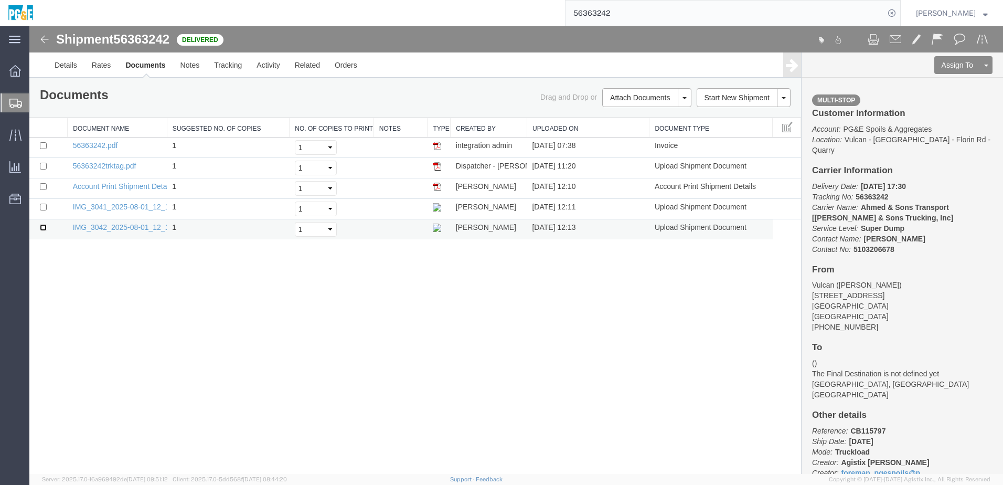
click at [42, 226] on input "checkbox" at bounding box center [43, 227] width 7 height 7
checkbox input "true"
click at [43, 208] on input "checkbox" at bounding box center [43, 207] width 7 height 7
checkbox input "true"
